Goal: Task Accomplishment & Management: Use online tool/utility

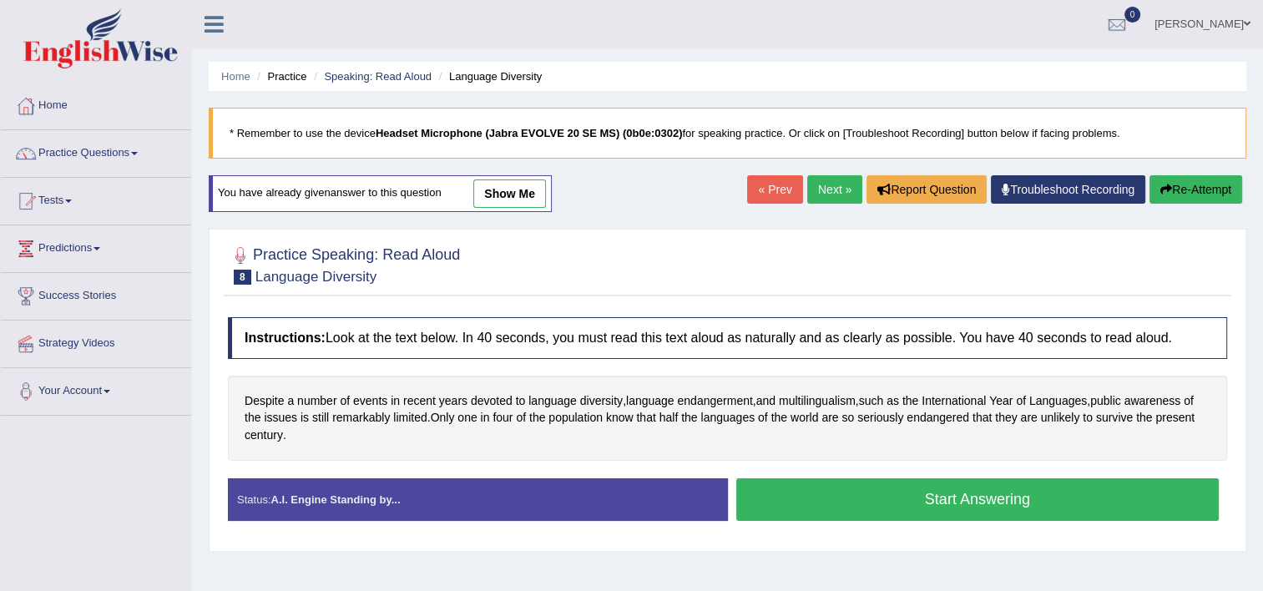
click at [831, 515] on button "Start Answering" at bounding box center [977, 499] width 483 height 43
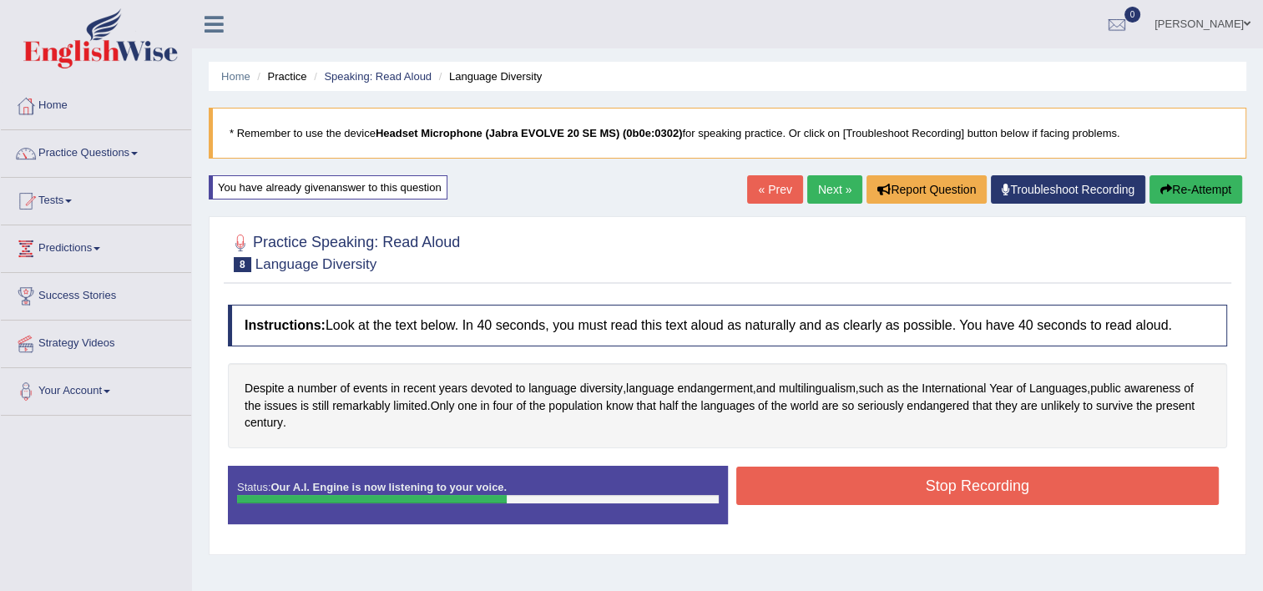
click at [980, 472] on button "Stop Recording" at bounding box center [977, 486] width 483 height 38
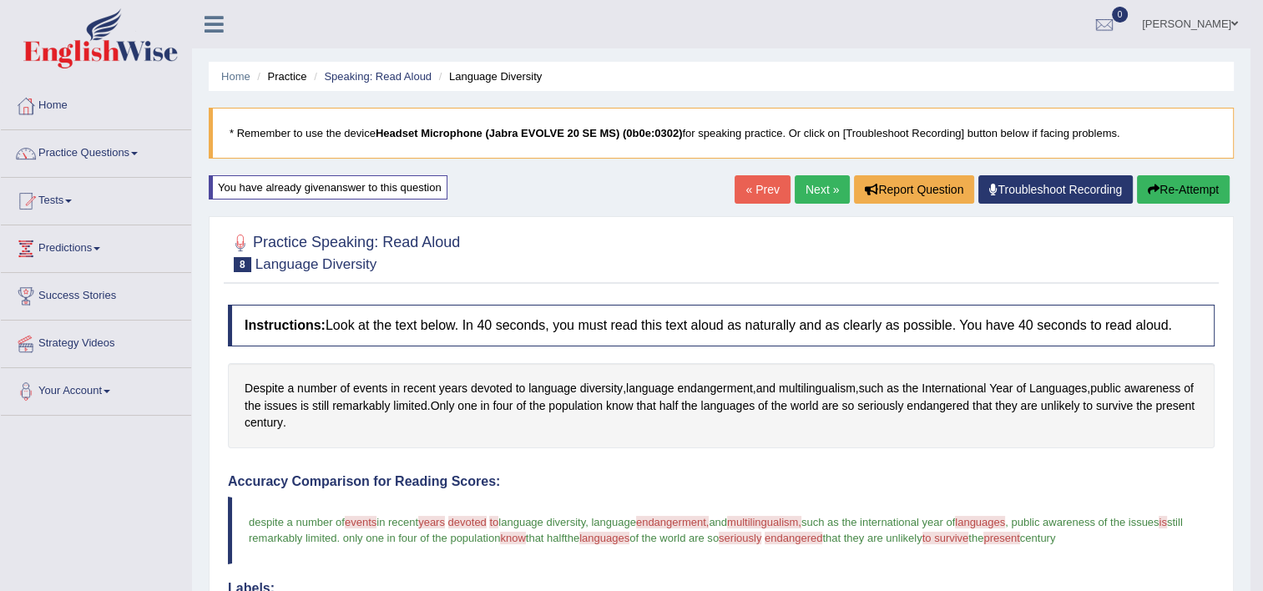
click at [798, 200] on link "Next »" at bounding box center [822, 189] width 55 height 28
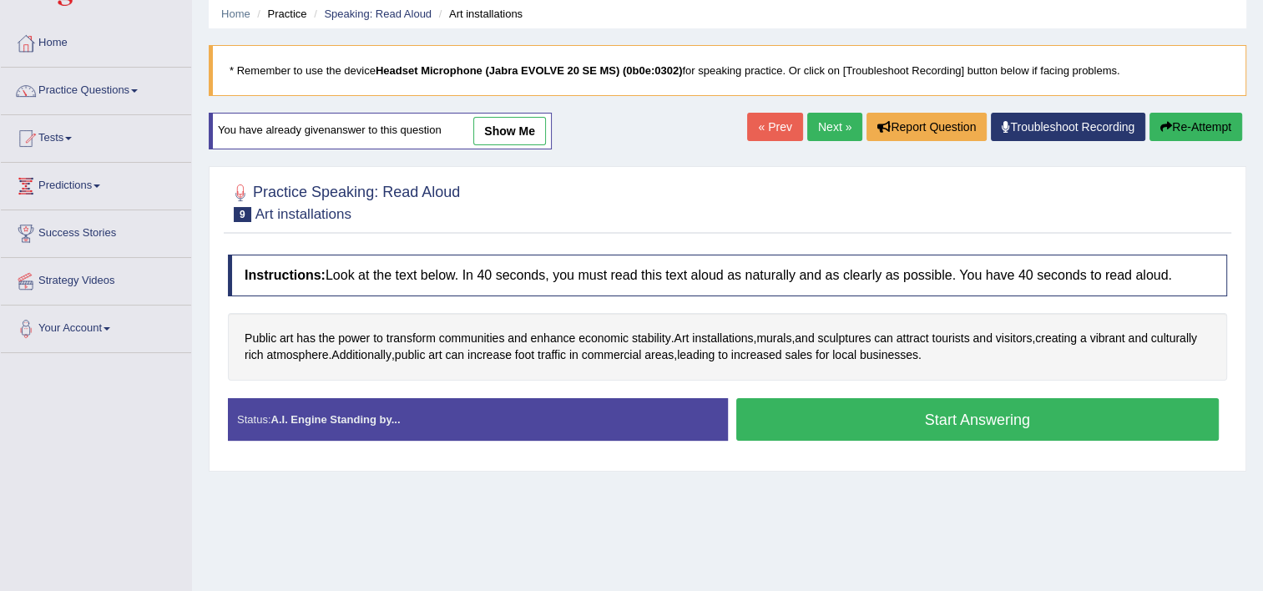
scroll to position [100, 0]
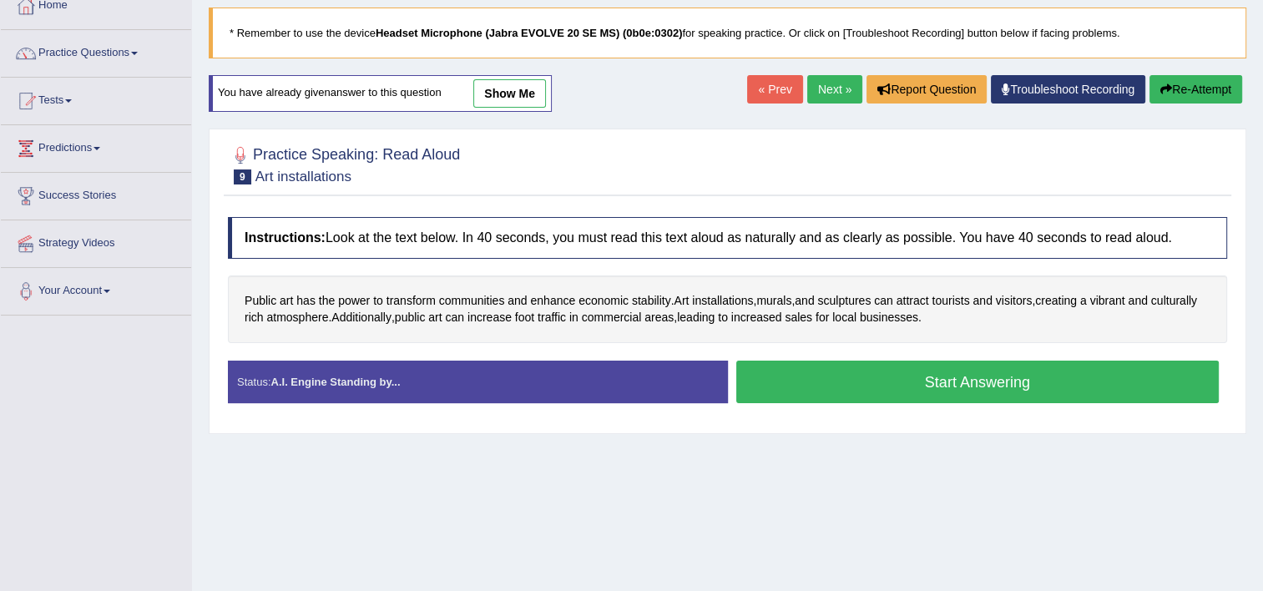
click at [895, 375] on button "Start Answering" at bounding box center [977, 382] width 483 height 43
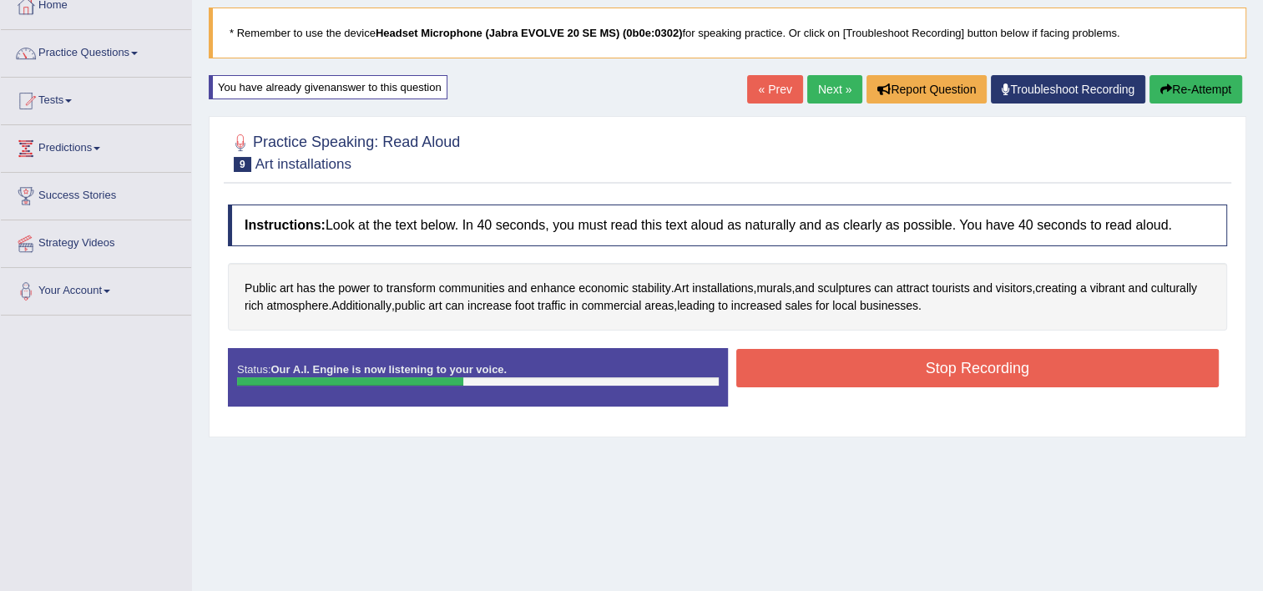
click at [895, 375] on button "Stop Recording" at bounding box center [977, 368] width 483 height 38
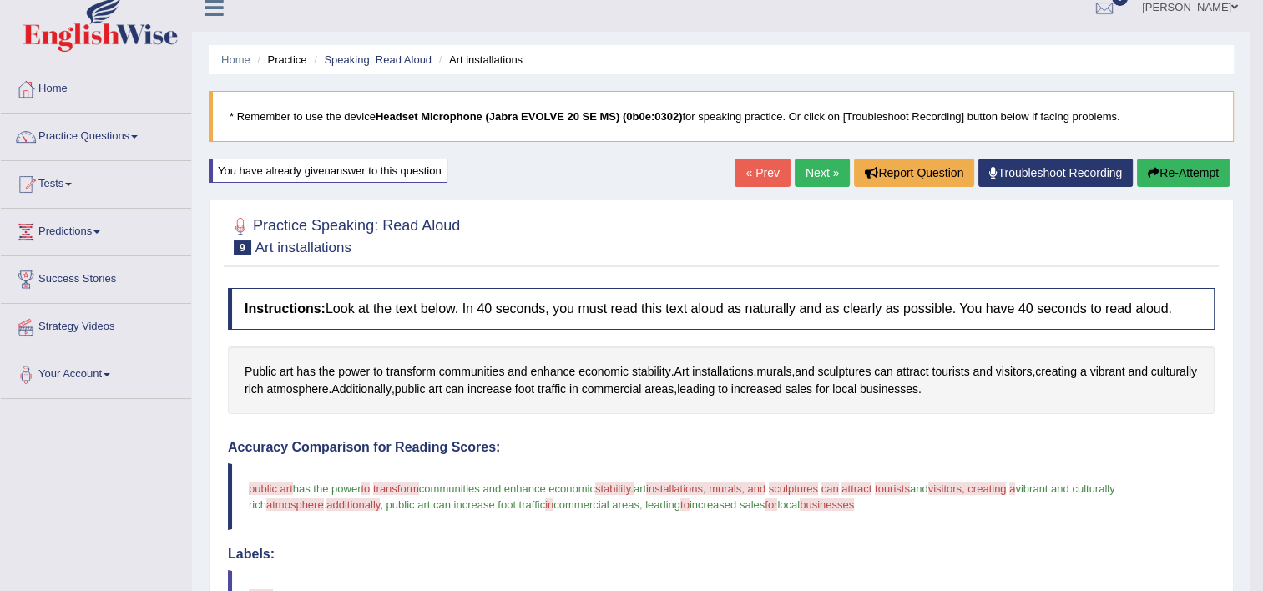
scroll to position [0, 0]
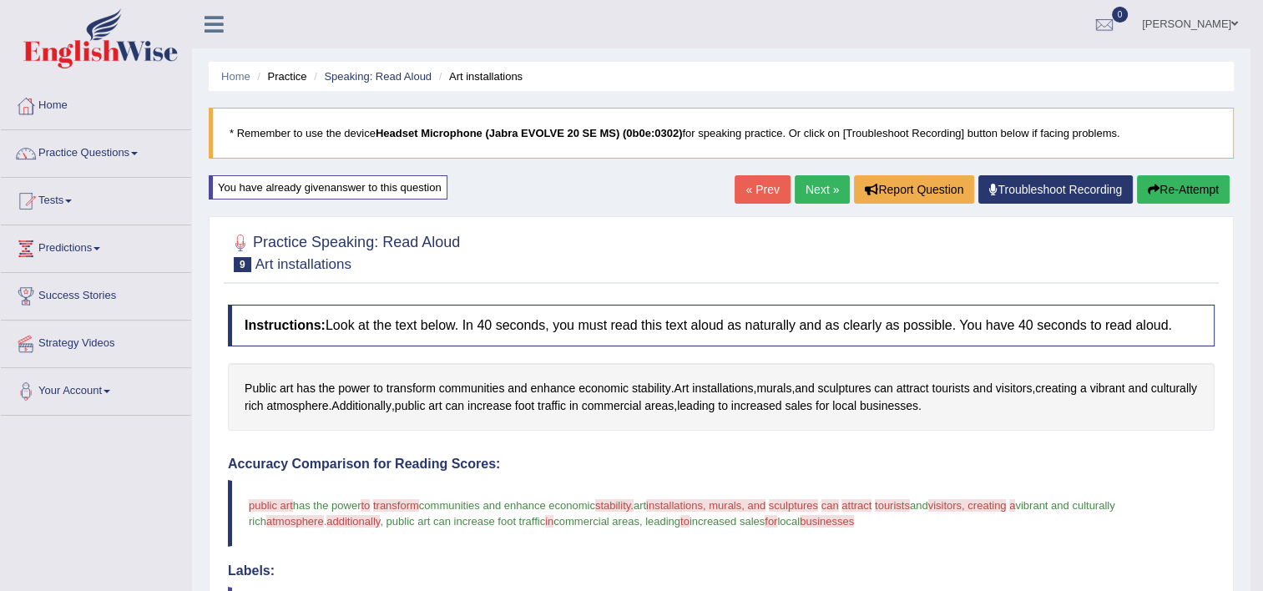
click at [815, 199] on link "Next »" at bounding box center [822, 189] width 55 height 28
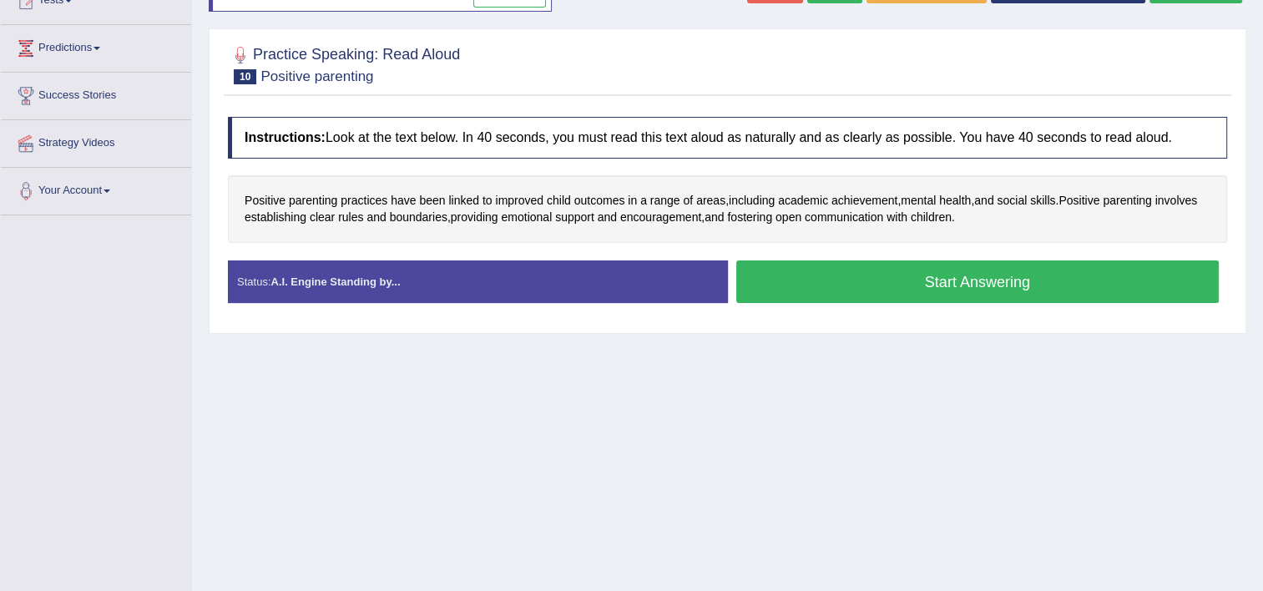
click at [865, 275] on button "Start Answering" at bounding box center [977, 281] width 483 height 43
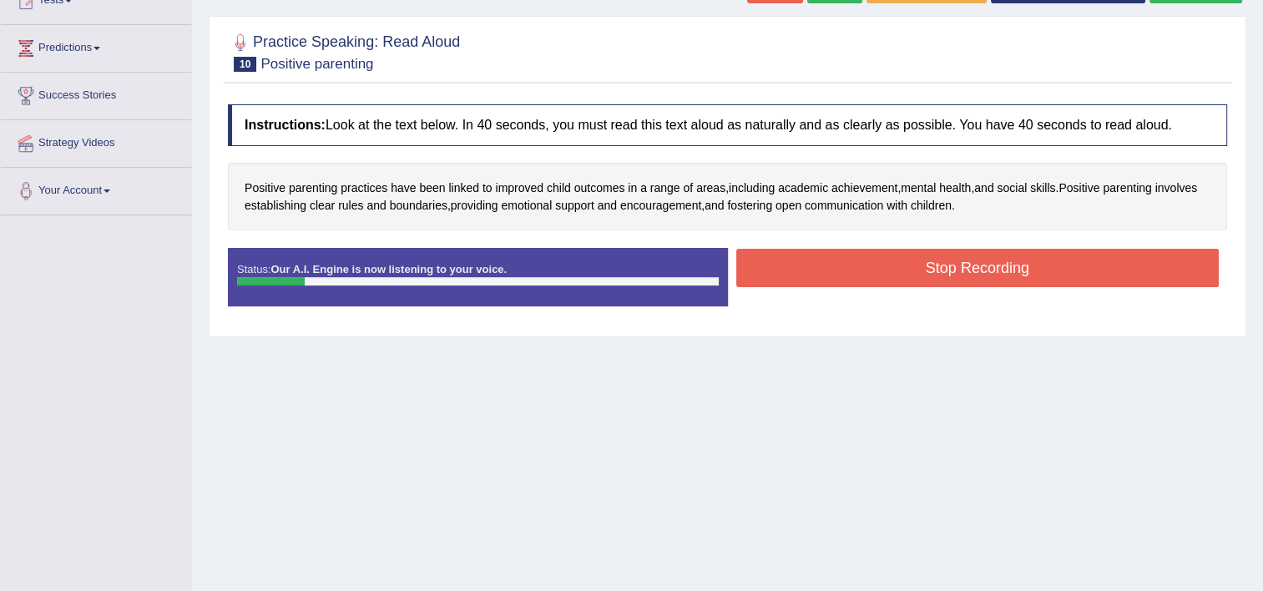
click at [865, 275] on button "Stop Recording" at bounding box center [977, 268] width 483 height 38
